Goal: Subscribe to service/newsletter

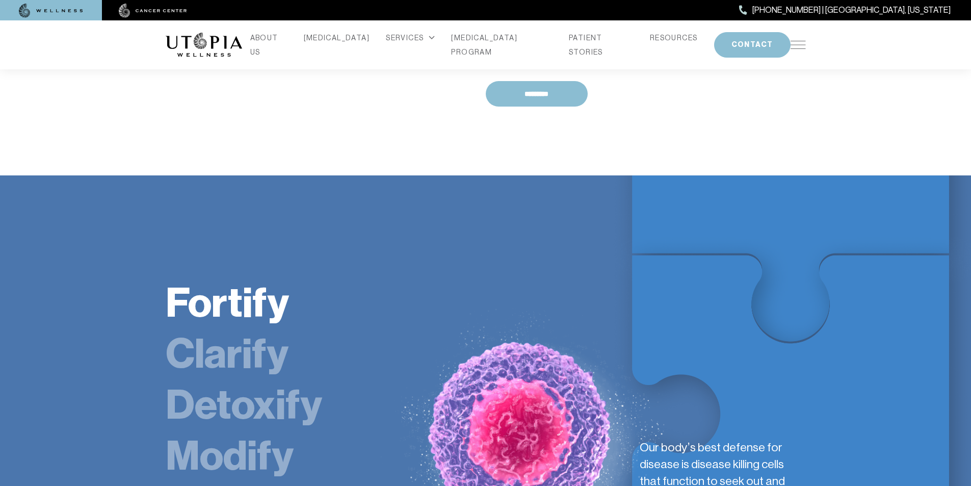
scroll to position [1615, 0]
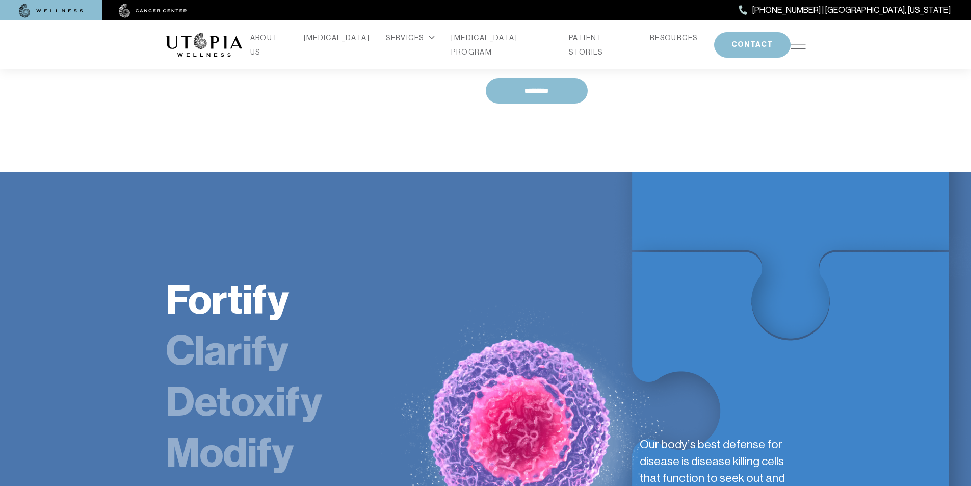
click at [190, 326] on link "Clarify" at bounding box center [227, 350] width 123 height 49
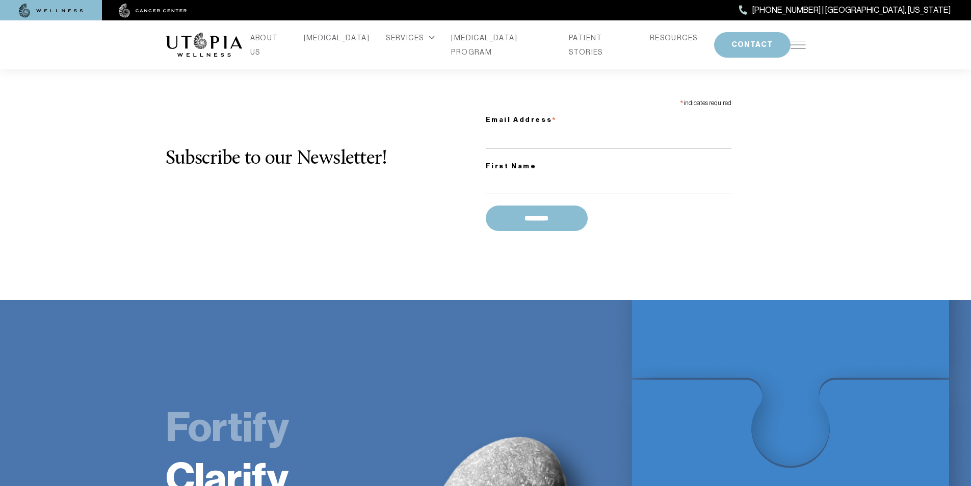
scroll to position [1445, 0]
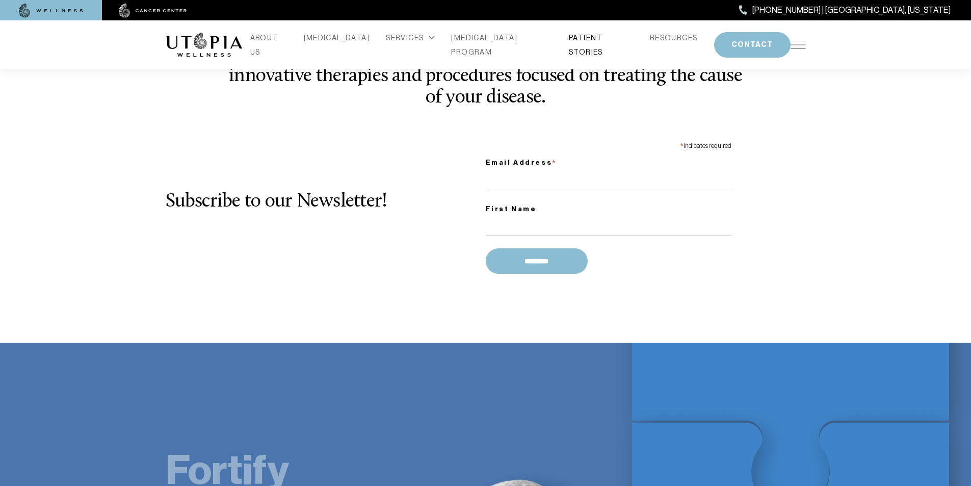
click at [569, 39] on link "PATIENT STORIES" at bounding box center [601, 45] width 65 height 29
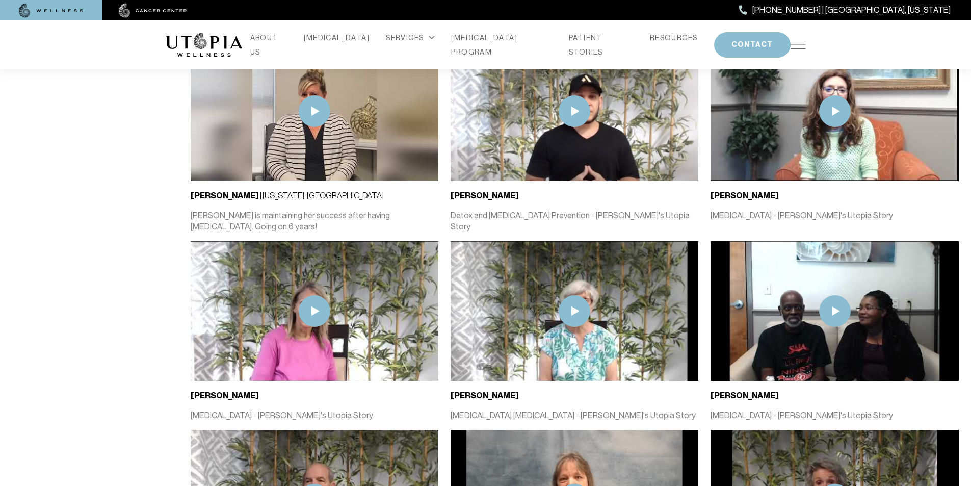
scroll to position [871, 0]
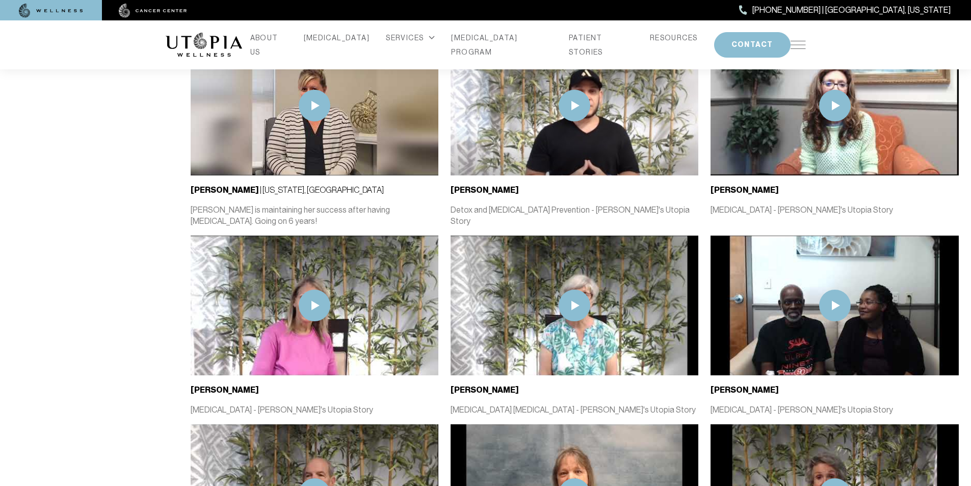
click at [223, 40] on img at bounding box center [204, 45] width 76 height 24
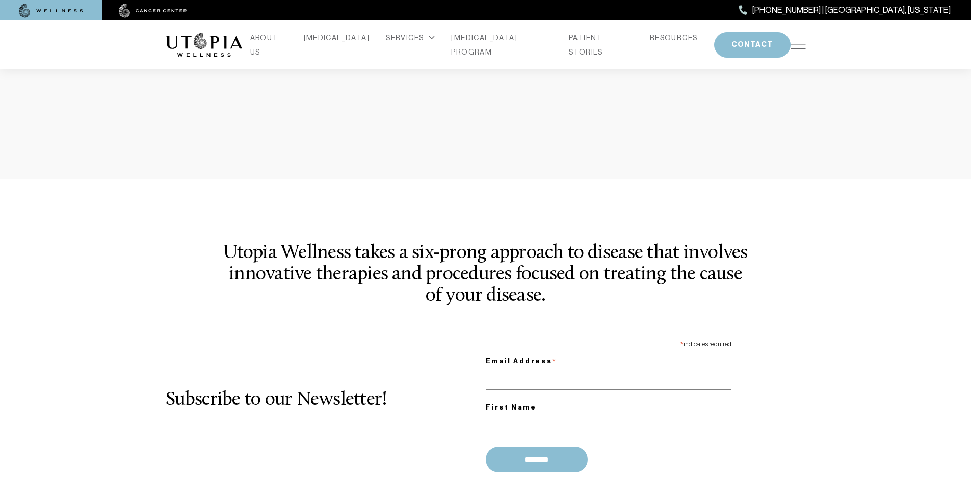
scroll to position [1253, 0]
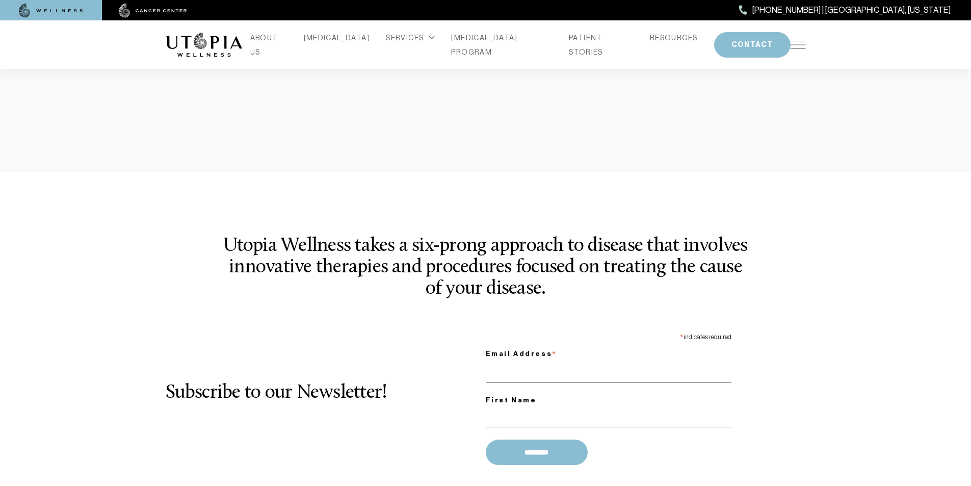
click at [534, 362] on input "Email Address *" at bounding box center [609, 372] width 246 height 21
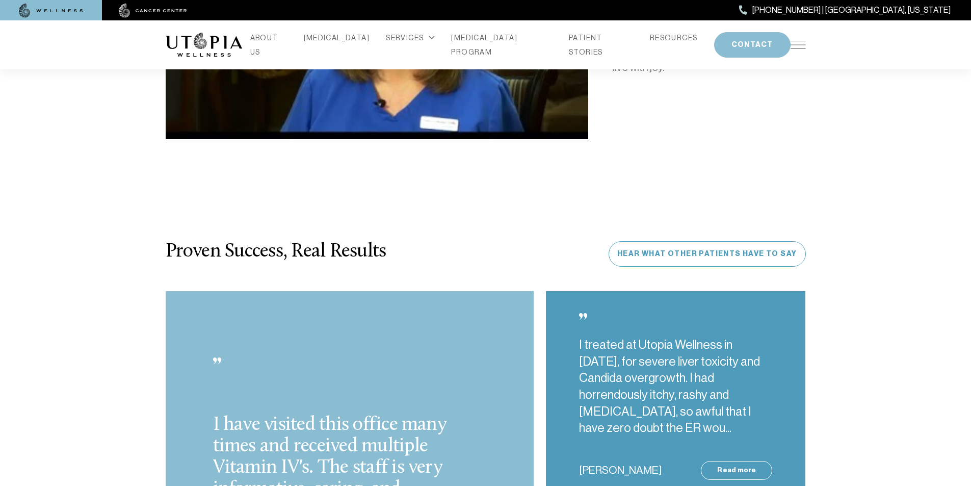
scroll to position [2528, 0]
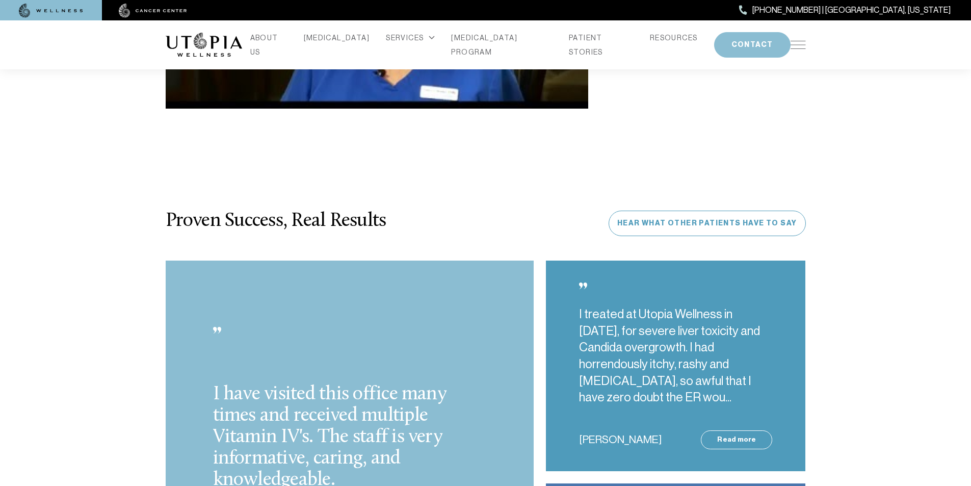
type input "**********"
click at [510, 370] on div "I have visited this office many times and received multiple Vitamin IV's. The s…" at bounding box center [350, 469] width 369 height 417
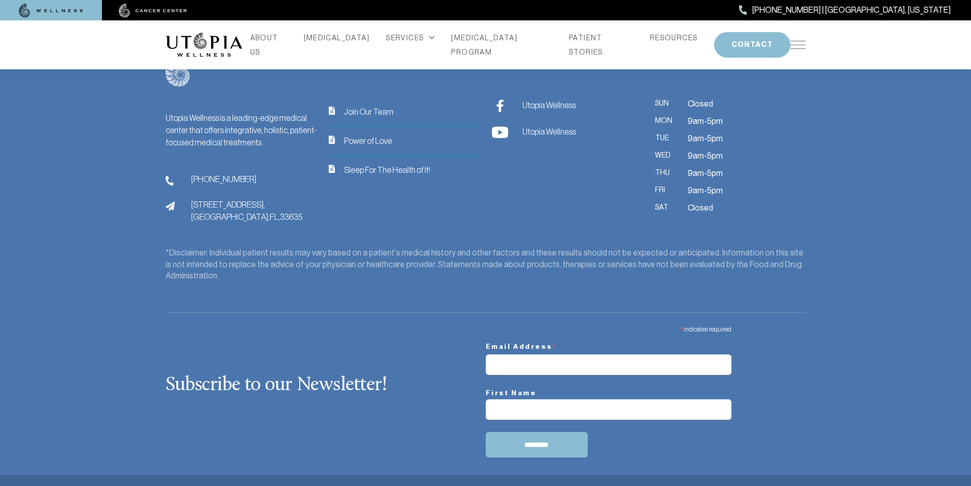
scroll to position [4287, 0]
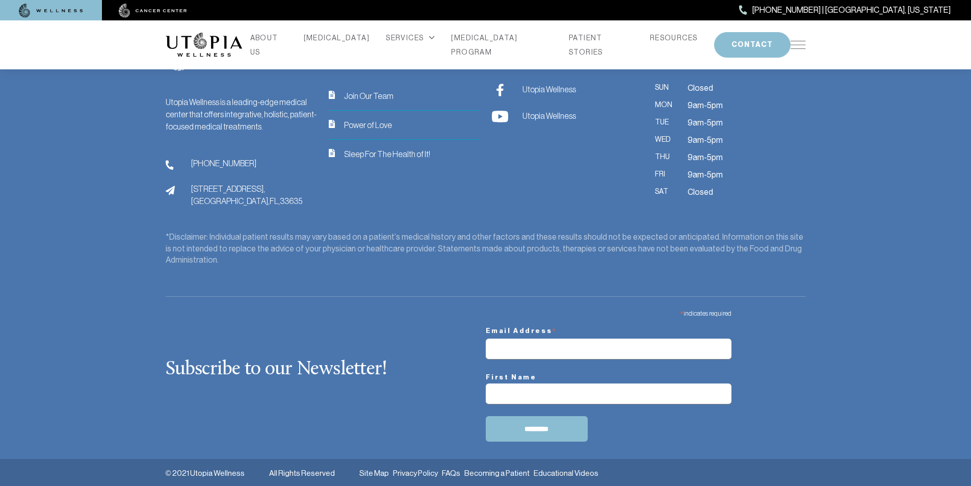
click at [534, 484] on div "© 2021 Utopia Wellness All Rights Reserved Site Map Privacy Policy FAQs Becomin…" at bounding box center [485, 473] width 971 height 28
click at [510, 483] on div "© 2021 Utopia Wellness All Rights Reserved Site Map Privacy Policy FAQs Becomin…" at bounding box center [485, 473] width 971 height 28
